Goal: Entertainment & Leisure: Consume media (video, audio)

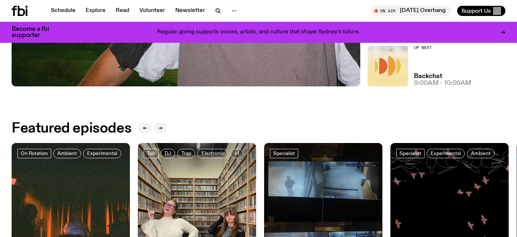
scroll to position [227, 0]
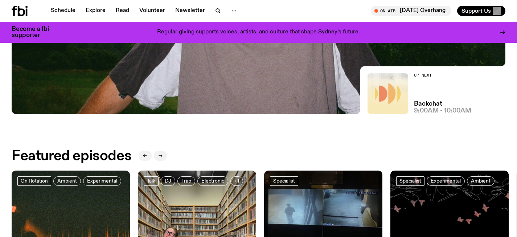
click at [394, 84] on img at bounding box center [388, 93] width 41 height 41
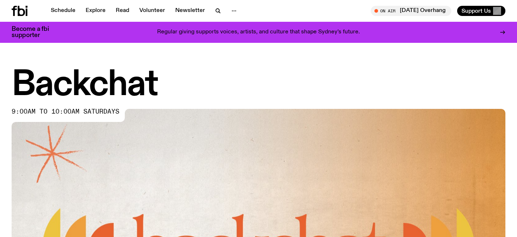
scroll to position [4, 0]
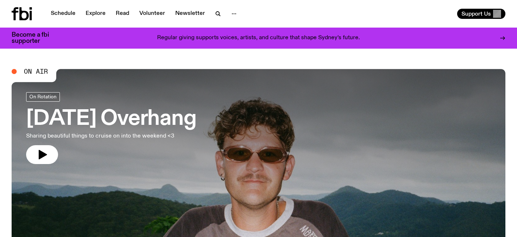
click at [82, 96] on div "On Rotation" at bounding box center [111, 98] width 170 height 12
click at [94, 132] on p "Sharing beautiful things to cruise on into the weekend <3" at bounding box center [111, 136] width 170 height 9
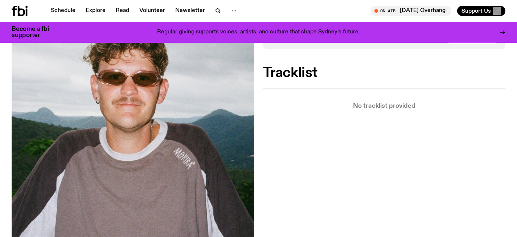
scroll to position [44, 0]
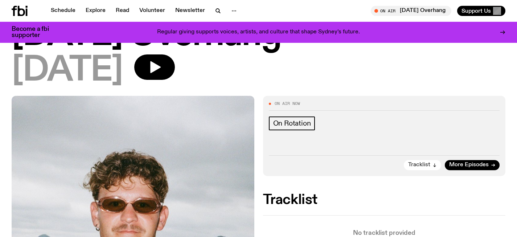
click at [427, 164] on span "Tracklist" at bounding box center [419, 164] width 22 height 5
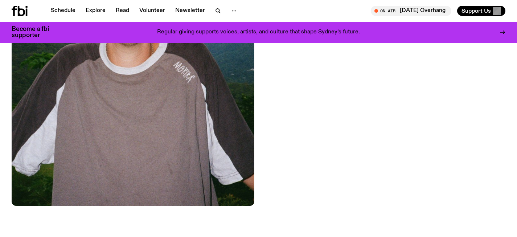
scroll to position [90, 0]
